Goal: Task Accomplishment & Management: Use online tool/utility

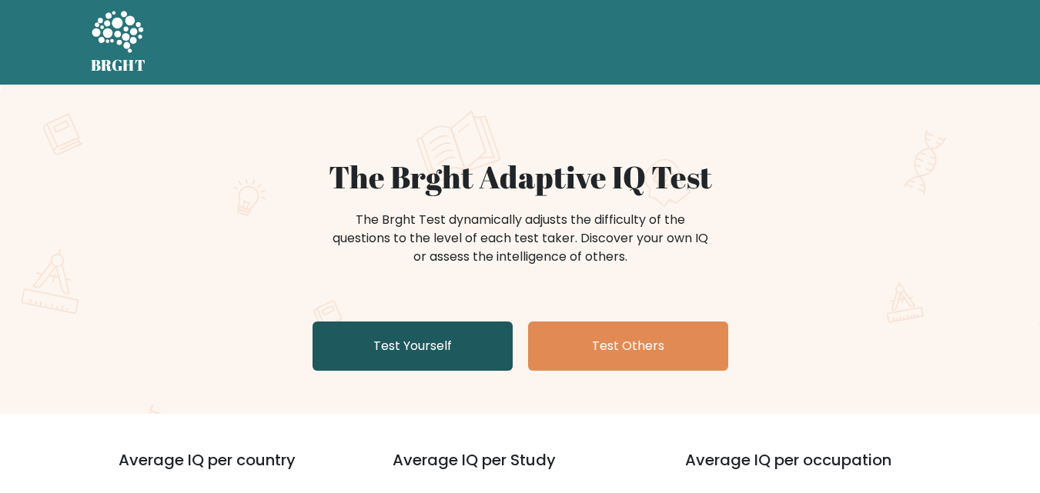
click at [391, 355] on link "Test Yourself" at bounding box center [412, 346] width 200 height 49
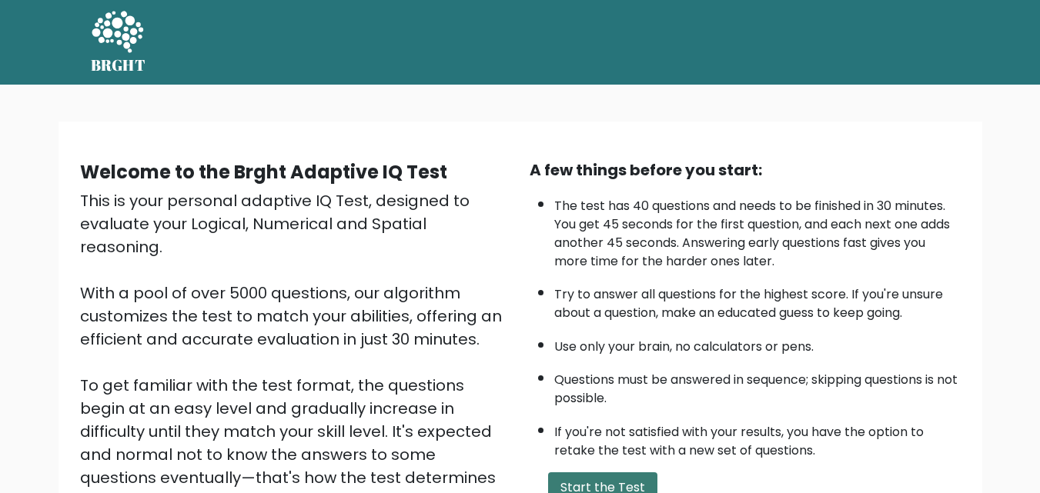
click at [579, 483] on button "Start the Test" at bounding box center [602, 487] width 109 height 31
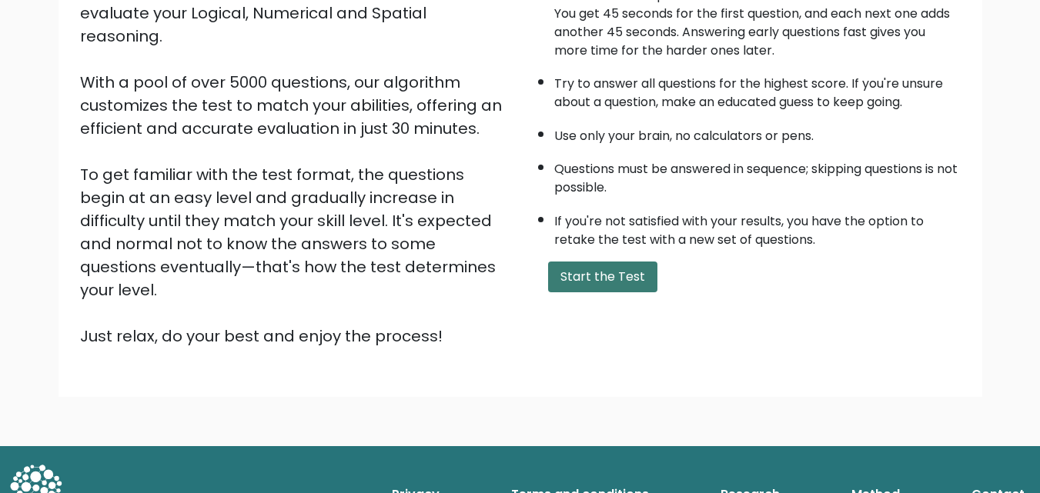
click at [588, 268] on button "Start the Test" at bounding box center [602, 277] width 109 height 31
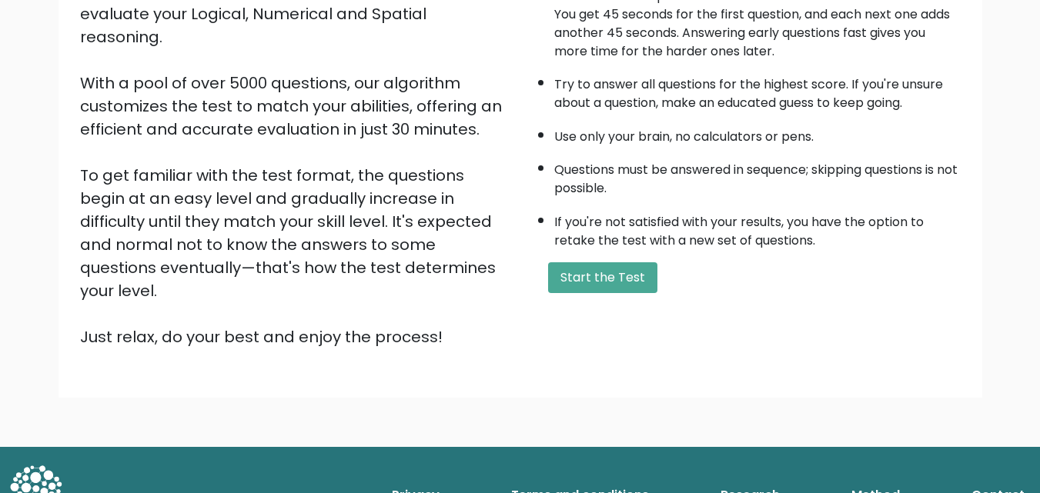
scroll to position [212, 0]
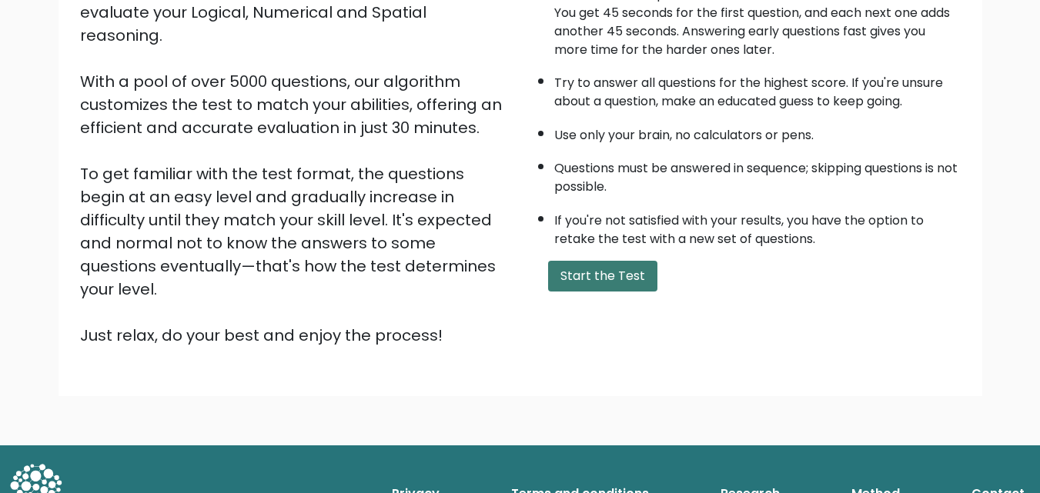
click at [579, 290] on div "A few things before you start: The test has 40 questions and needs to be finish…" at bounding box center [744, 147] width 449 height 400
click at [579, 290] on button "Start the Test" at bounding box center [602, 276] width 109 height 31
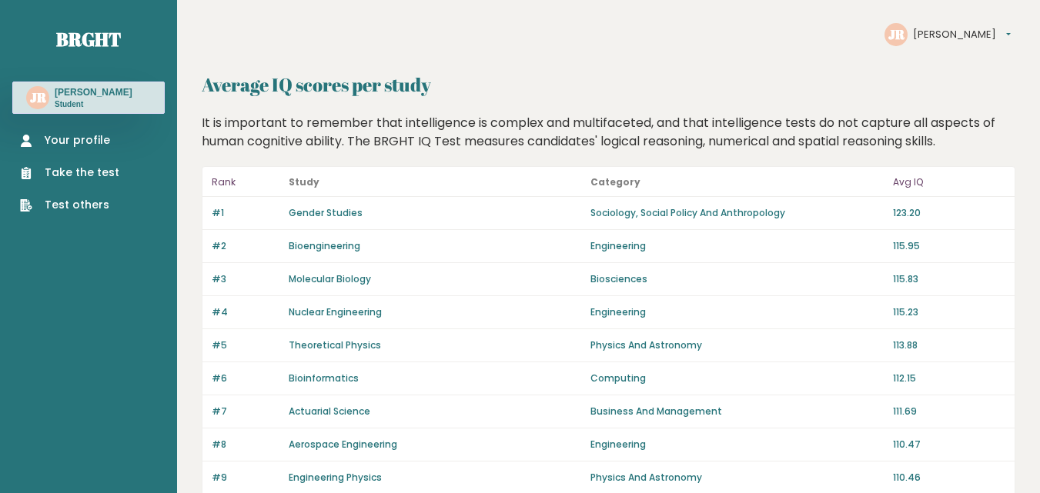
click at [115, 102] on p "Student" at bounding box center [94, 104] width 78 height 11
click at [77, 80] on nav "Brght JR James Rees Student Your profile Take the test Test others" at bounding box center [88, 108] width 152 height 217
click at [37, 86] on div "JR James Rees Student" at bounding box center [88, 98] width 152 height 32
click at [37, 93] on text "JR" at bounding box center [38, 97] width 17 height 18
click at [37, 99] on text "JR" at bounding box center [38, 97] width 17 height 18
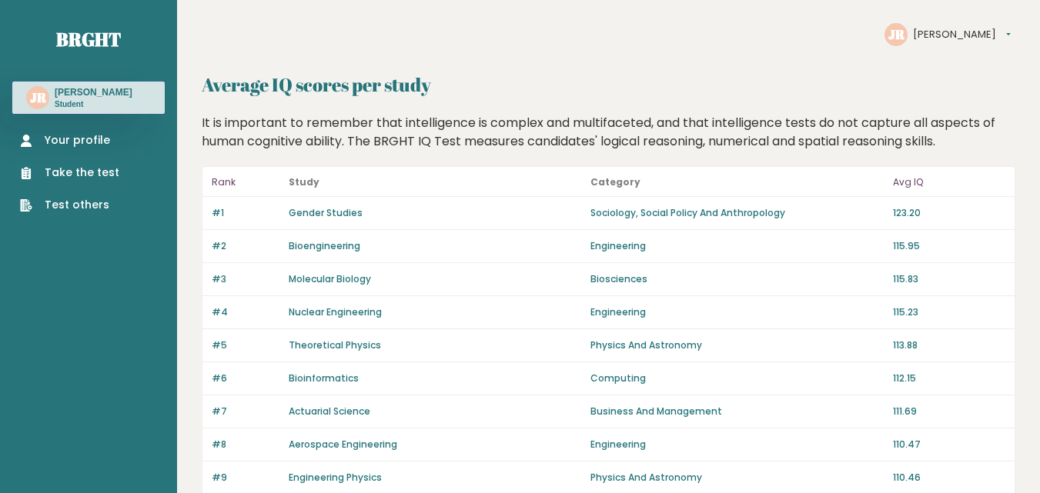
click at [53, 138] on link "Your profile" at bounding box center [69, 140] width 99 height 16
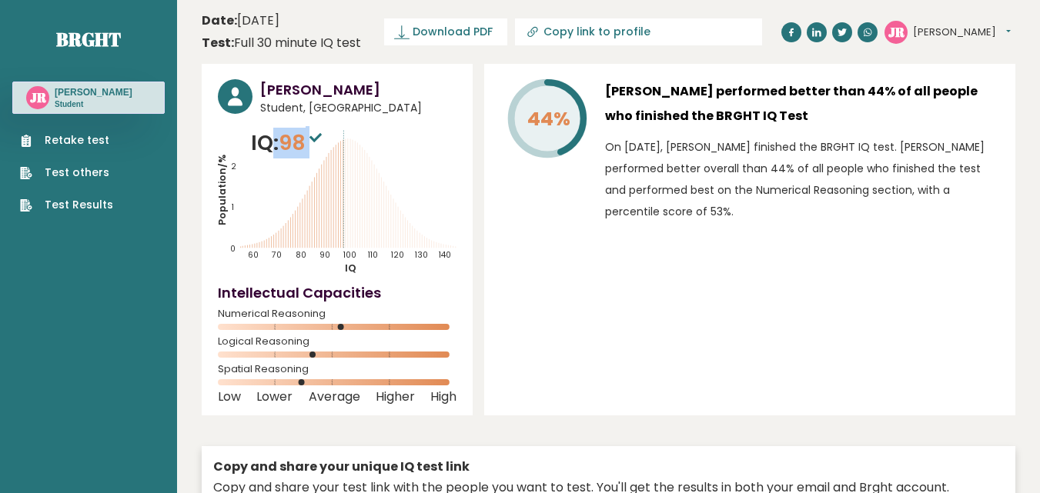
drag, startPoint x: 266, startPoint y: 146, endPoint x: 329, endPoint y: 146, distance: 63.1
click at [325, 146] on p "IQ: 98" at bounding box center [288, 143] width 75 height 31
click at [320, 138] on icon at bounding box center [315, 137] width 12 height 9
drag, startPoint x: 313, startPoint y: 139, endPoint x: 281, endPoint y: 145, distance: 33.1
click at [282, 145] on p "IQ: 98" at bounding box center [288, 143] width 75 height 31
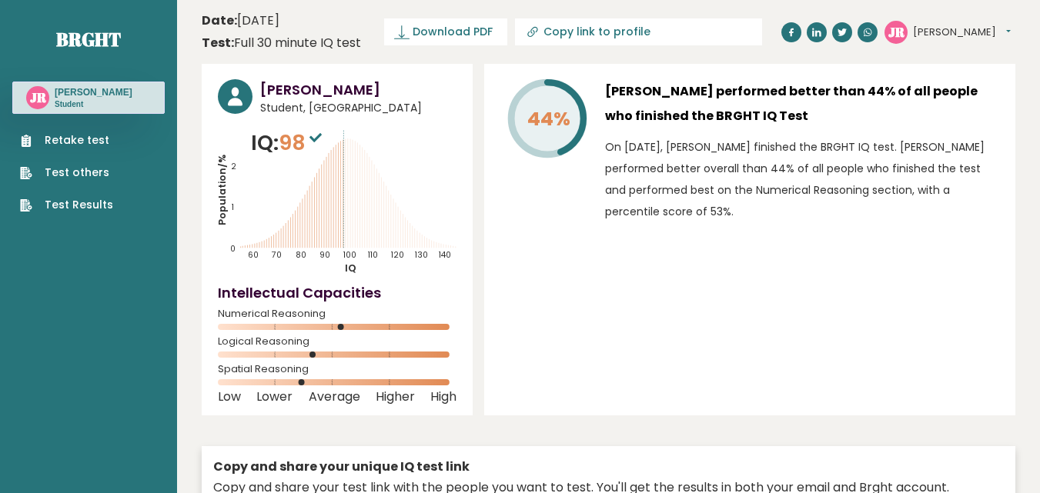
click at [285, 170] on icon "Population/% IQ 0 1 2 60 70 80 90 100 110 120 130 140" at bounding box center [337, 201] width 239 height 147
drag, startPoint x: 343, startPoint y: 322, endPoint x: 305, endPoint y: 380, distance: 69.6
click at [305, 380] on div "James Rees Student, United Kingdom IQ: 98 Population/% IQ 0 1 2 60 70 80 90 100…" at bounding box center [337, 240] width 271 height 352
click at [305, 380] on circle at bounding box center [304, 382] width 6 height 6
drag, startPoint x: 338, startPoint y: 331, endPoint x: 346, endPoint y: 325, distance: 10.0
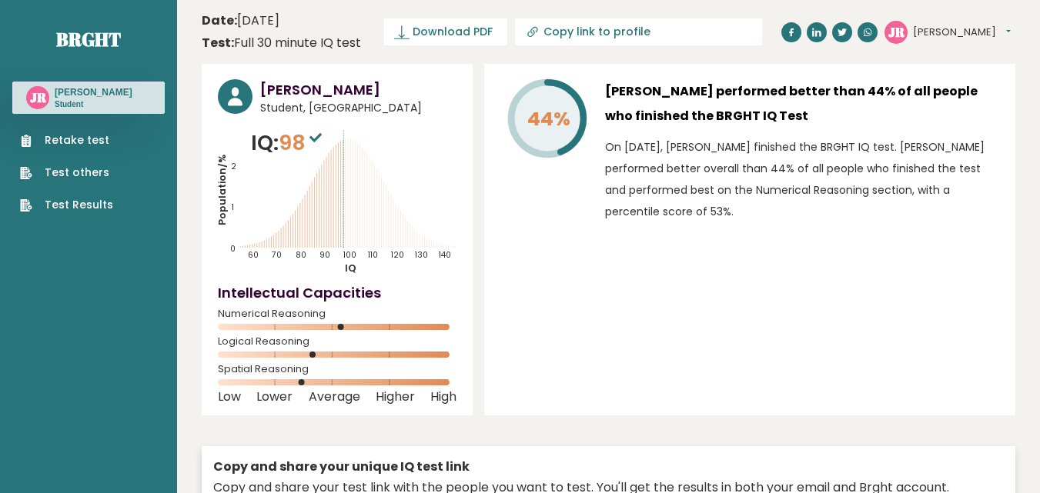
click at [346, 325] on div "Numerical Reasoning" at bounding box center [337, 323] width 239 height 25
click at [347, 325] on circle at bounding box center [344, 327] width 6 height 6
click at [86, 144] on link "Retake test" at bounding box center [66, 140] width 93 height 16
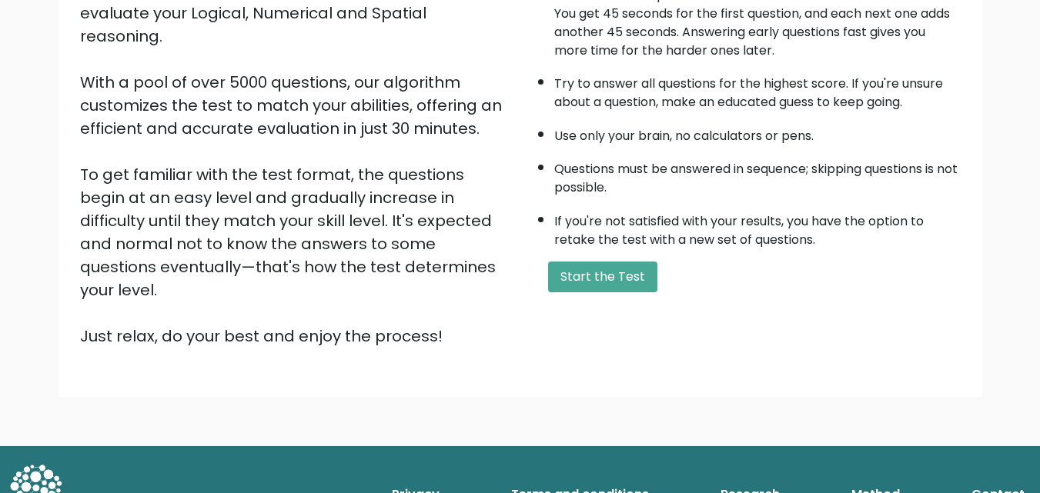
scroll to position [212, 0]
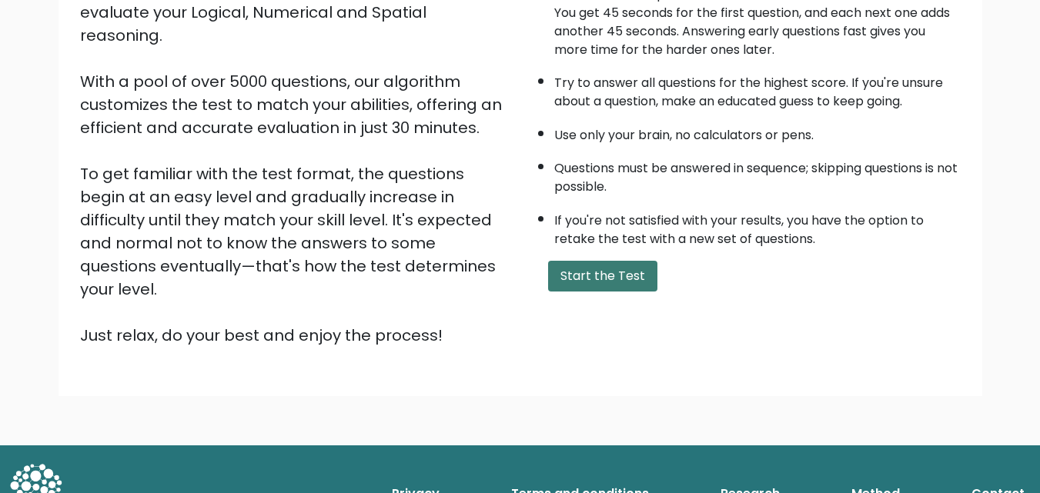
click at [584, 279] on button "Start the Test" at bounding box center [602, 276] width 109 height 31
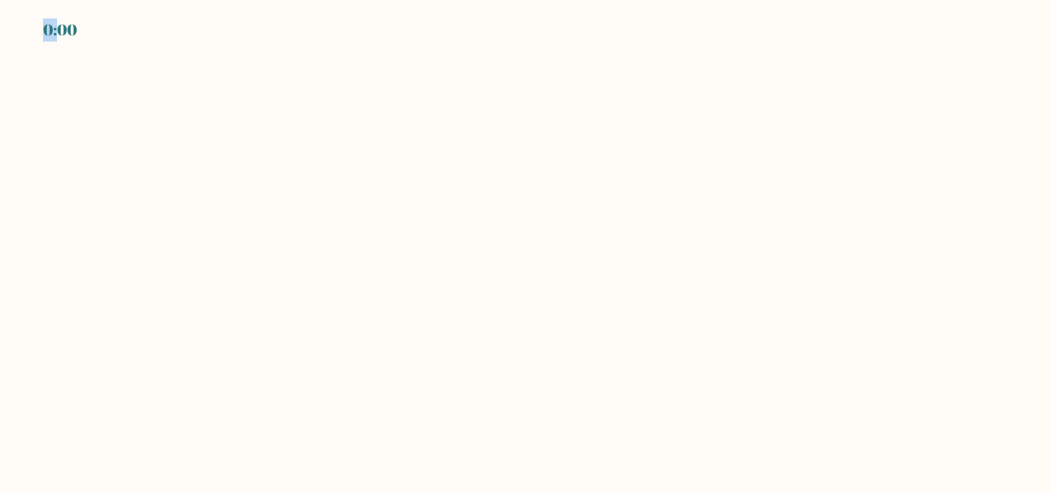
drag, startPoint x: 77, startPoint y: 17, endPoint x: 57, endPoint y: 31, distance: 24.3
click at [56, 18] on div "0:00" at bounding box center [525, 9] width 1051 height 18
click at [59, 28] on div "0:00" at bounding box center [60, 29] width 34 height 23
click at [63, 29] on div "0:00" at bounding box center [60, 29] width 34 height 23
click at [44, 32] on div "0:00" at bounding box center [60, 29] width 34 height 23
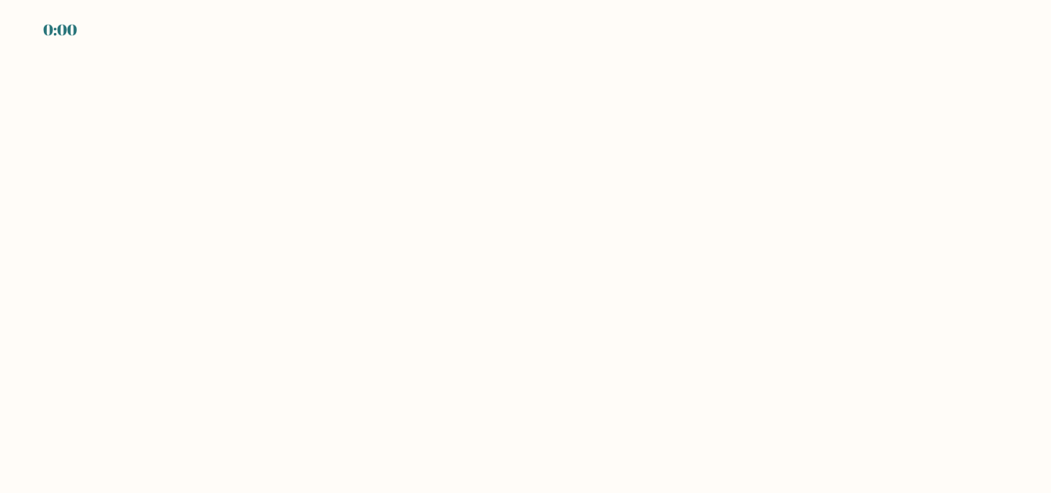
click at [62, 25] on div "0:00" at bounding box center [60, 29] width 34 height 23
click at [68, 8] on div "0:00" at bounding box center [525, 9] width 1051 height 18
